Goal: Download file/media

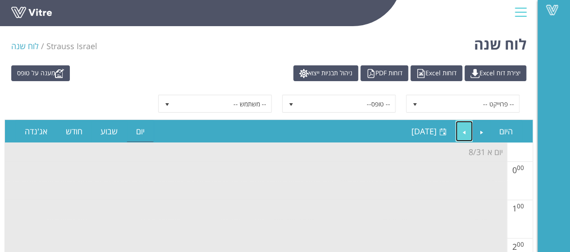
click at [467, 132] on link "Next" at bounding box center [464, 131] width 17 height 21
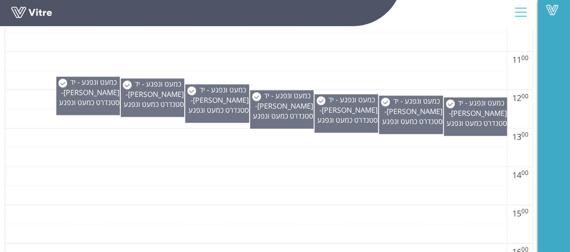
scroll to position [541, 0]
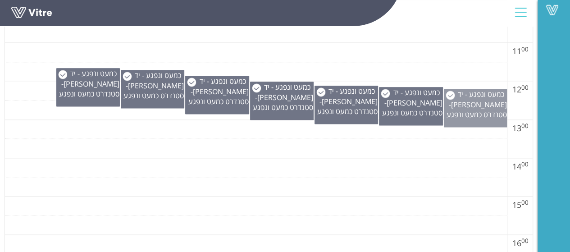
click at [470, 108] on div "כמעט ונפגע - יד [PERSON_NAME] - סטנדרט כמעט ונפגע" at bounding box center [475, 104] width 63 height 30
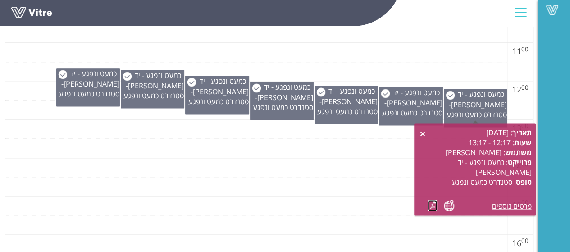
click at [429, 205] on link at bounding box center [432, 205] width 9 height 11
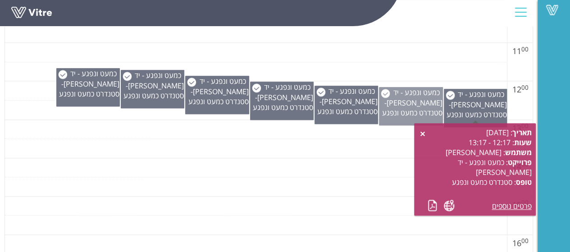
click at [409, 110] on span "סטנדרט כמעט ונפגע" at bounding box center [412, 113] width 60 height 10
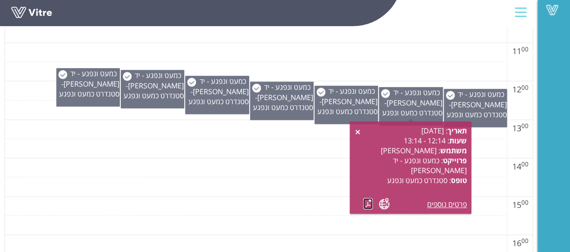
click at [369, 203] on link at bounding box center [367, 203] width 9 height 11
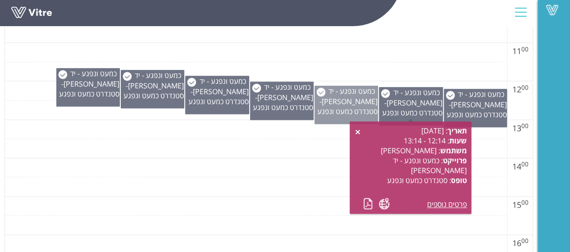
click at [338, 104] on div "כמעט ונפגע - יד [PERSON_NAME] - סטנדרט כמעט ונפגע" at bounding box center [346, 101] width 63 height 30
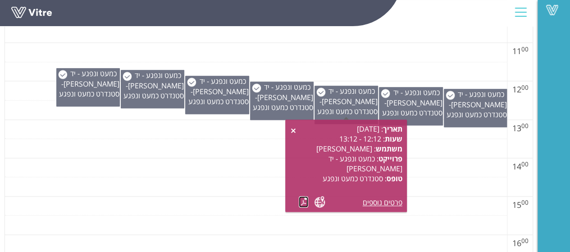
click at [302, 201] on link at bounding box center [303, 201] width 9 height 11
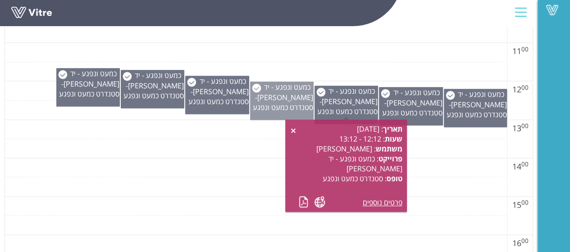
click at [278, 102] on span "סטנדרט כמעט ונפגע" at bounding box center [283, 107] width 60 height 10
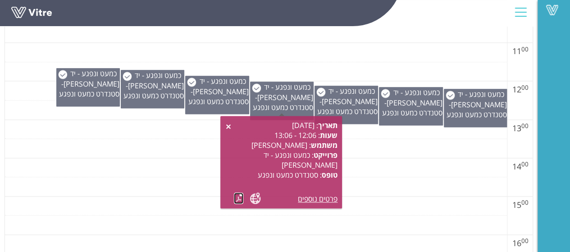
click at [235, 196] on link at bounding box center [238, 197] width 9 height 11
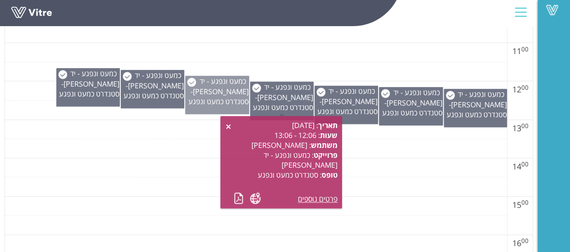
click at [214, 101] on span "סטנדרט כמעט ונפגע" at bounding box center [218, 101] width 60 height 10
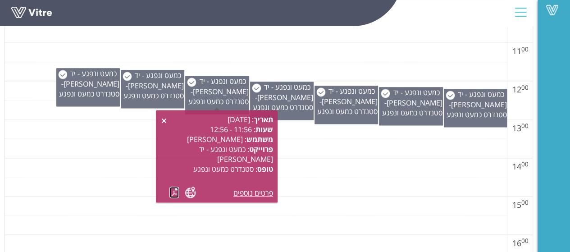
click at [173, 192] on link at bounding box center [173, 192] width 9 height 11
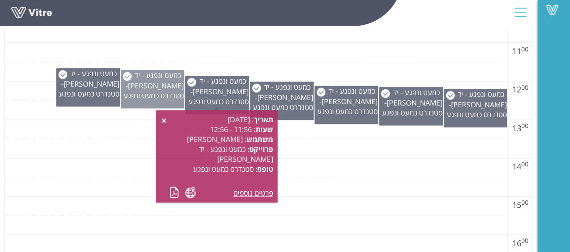
click at [144, 89] on div "כמעט ונפגע - יד [PERSON_NAME] - סטנדרט כמעט ונפגע" at bounding box center [152, 85] width 63 height 30
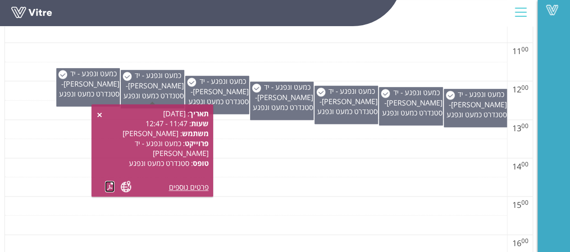
click at [108, 186] on link at bounding box center [109, 186] width 9 height 11
click at [110, 186] on link at bounding box center [109, 186] width 9 height 11
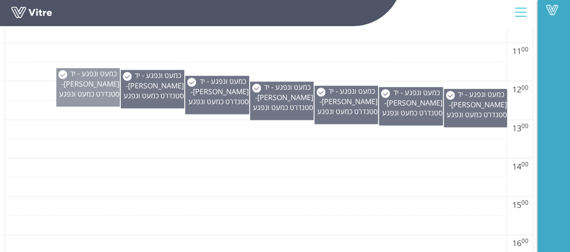
click at [80, 94] on div "כמעט ונפגע - יד [PERSON_NAME] - סטנדרט כמעט ונפגע" at bounding box center [88, 83] width 63 height 30
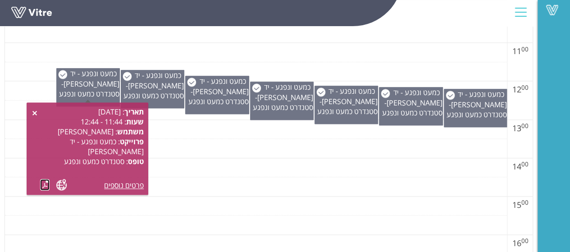
click at [45, 184] on link at bounding box center [44, 184] width 9 height 11
